Goal: Check status: Check status

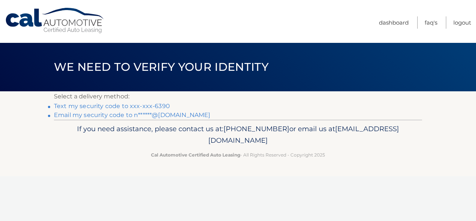
click at [147, 104] on link "Text my security code to xxx-xxx-6390" at bounding box center [112, 105] width 116 height 7
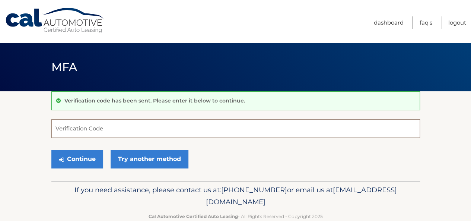
click at [121, 127] on input "Verification Code" at bounding box center [235, 128] width 368 height 19
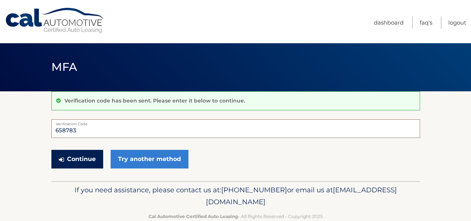
type input "658783"
click at [88, 161] on button "Continue" at bounding box center [77, 159] width 52 height 19
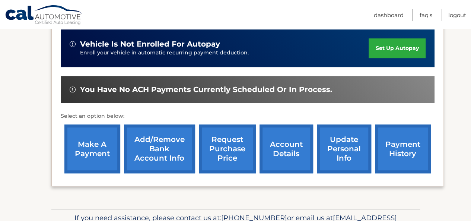
scroll to position [187, 0]
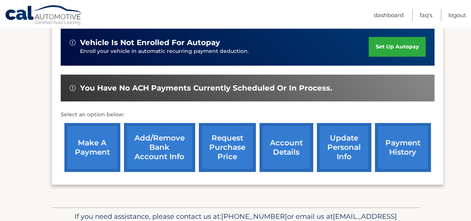
click at [399, 142] on link "payment history" at bounding box center [403, 147] width 56 height 49
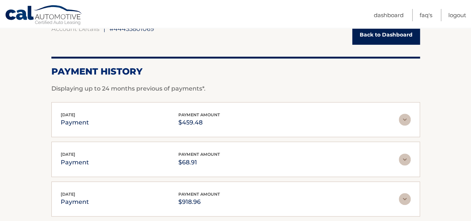
scroll to position [80, 0]
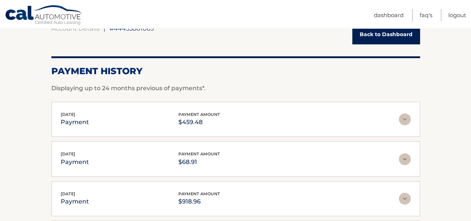
click at [407, 118] on img at bounding box center [404, 119] width 12 height 12
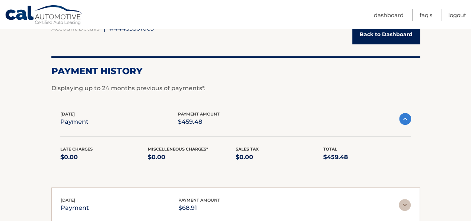
click at [404, 117] on img at bounding box center [405, 119] width 12 height 12
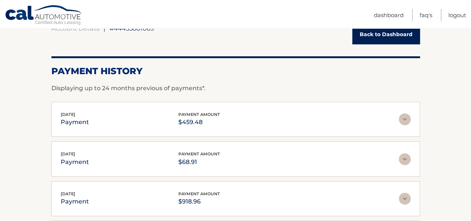
click at [405, 119] on img at bounding box center [404, 119] width 12 height 12
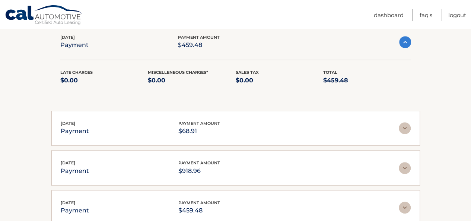
scroll to position [157, 0]
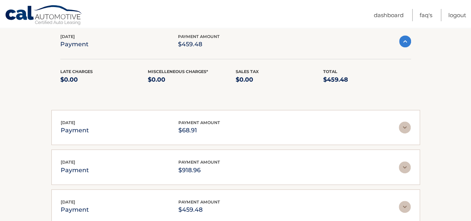
click at [401, 39] on img at bounding box center [405, 41] width 12 height 12
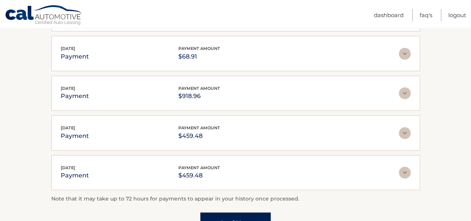
scroll to position [178, 0]
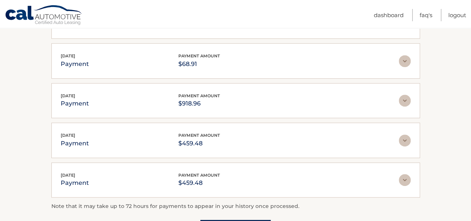
click at [308, 68] on div "[DATE] payment payment amount $68.91" at bounding box center [230, 60] width 338 height 17
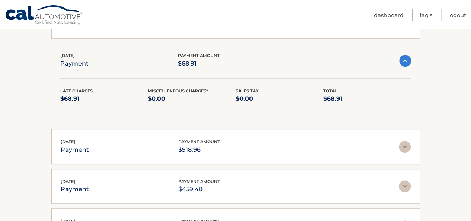
click at [308, 68] on div "[DATE] payment payment amount $68.91" at bounding box center [229, 60] width 339 height 17
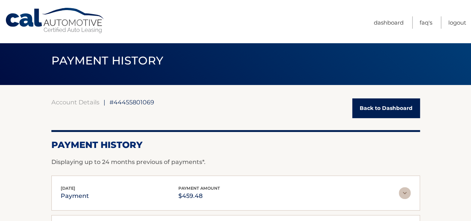
scroll to position [6, 0]
